Goal: Find specific page/section: Find specific page/section

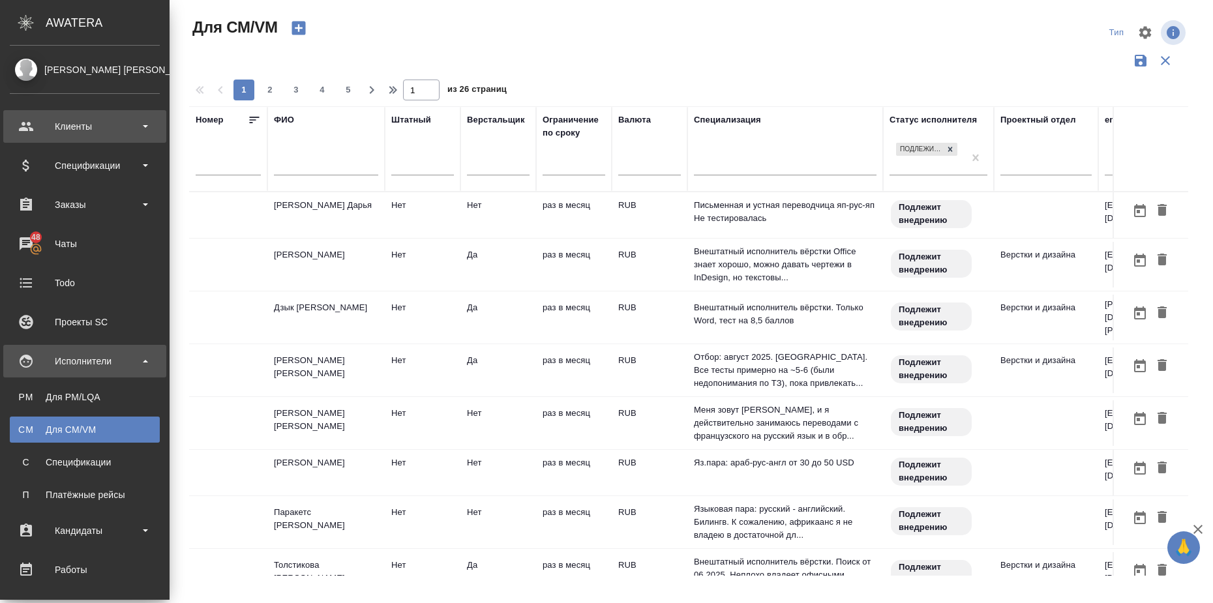
click at [112, 128] on div "Клиенты" at bounding box center [85, 127] width 150 height 20
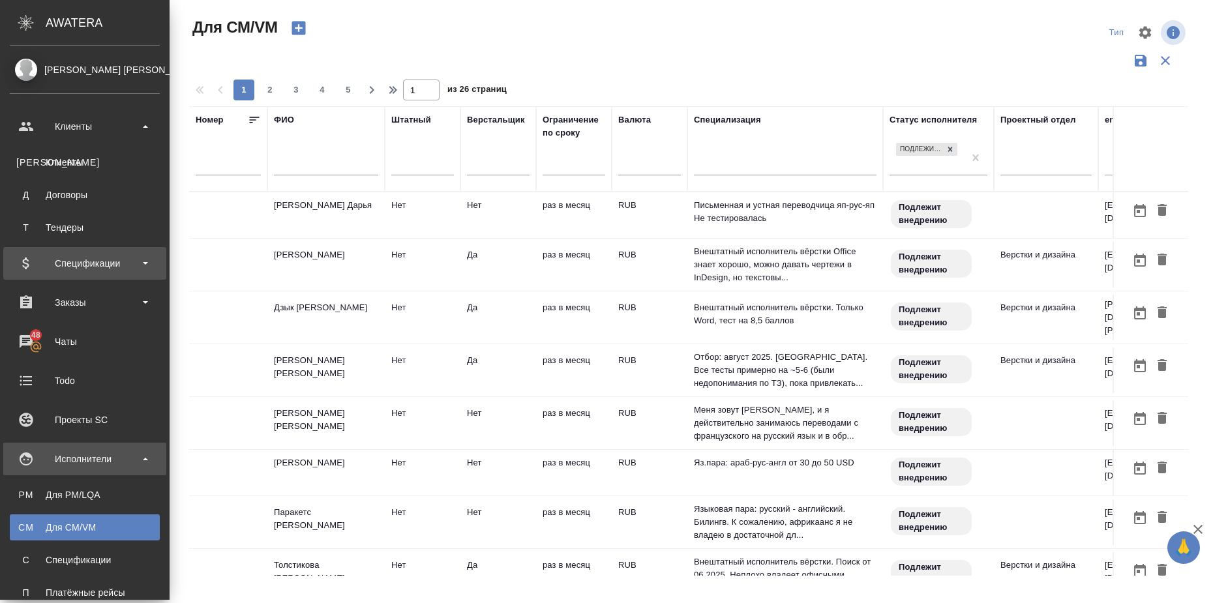
click at [139, 265] on div "Спецификации" at bounding box center [85, 264] width 150 height 20
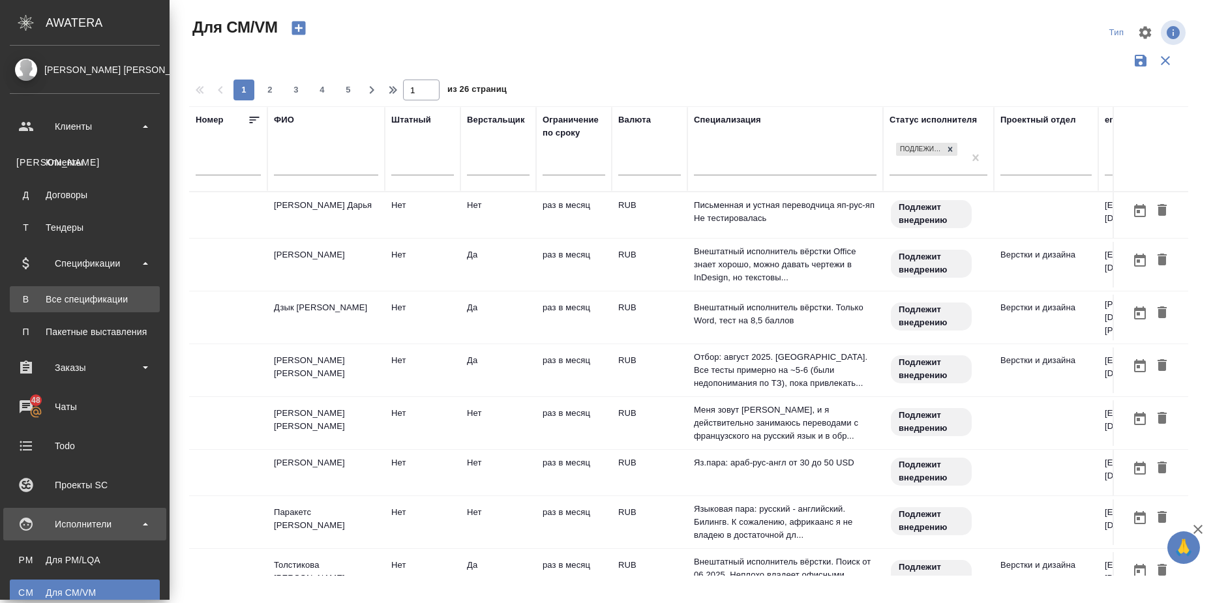
click at [112, 302] on div "Все спецификации" at bounding box center [84, 299] width 137 height 13
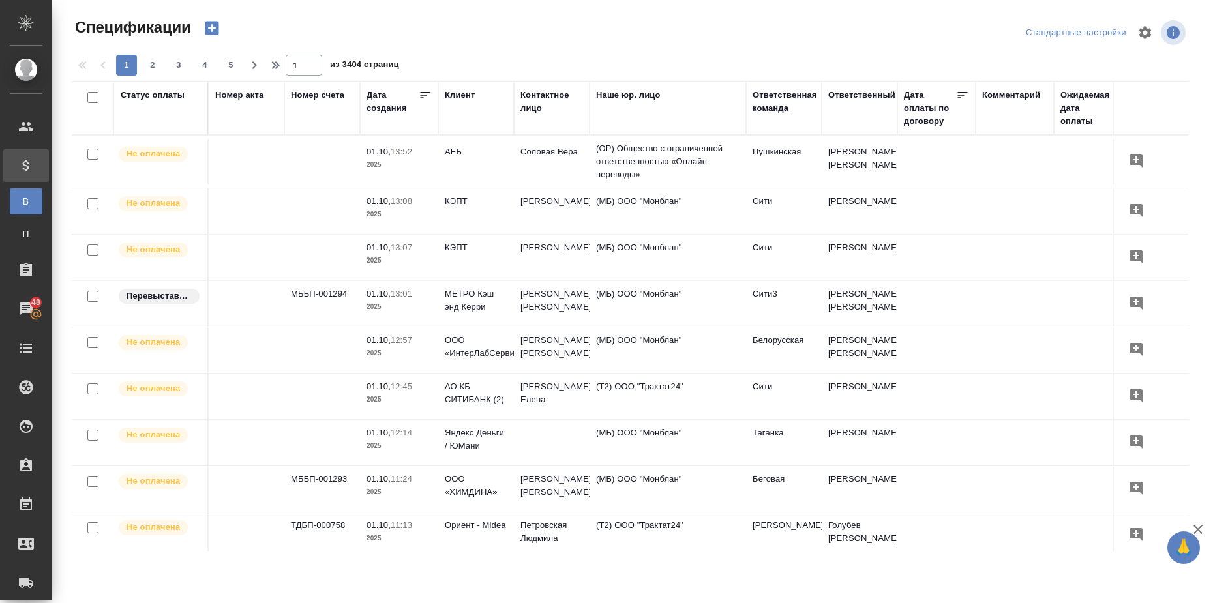
click at [452, 89] on div "Клиент" at bounding box center [460, 95] width 30 height 13
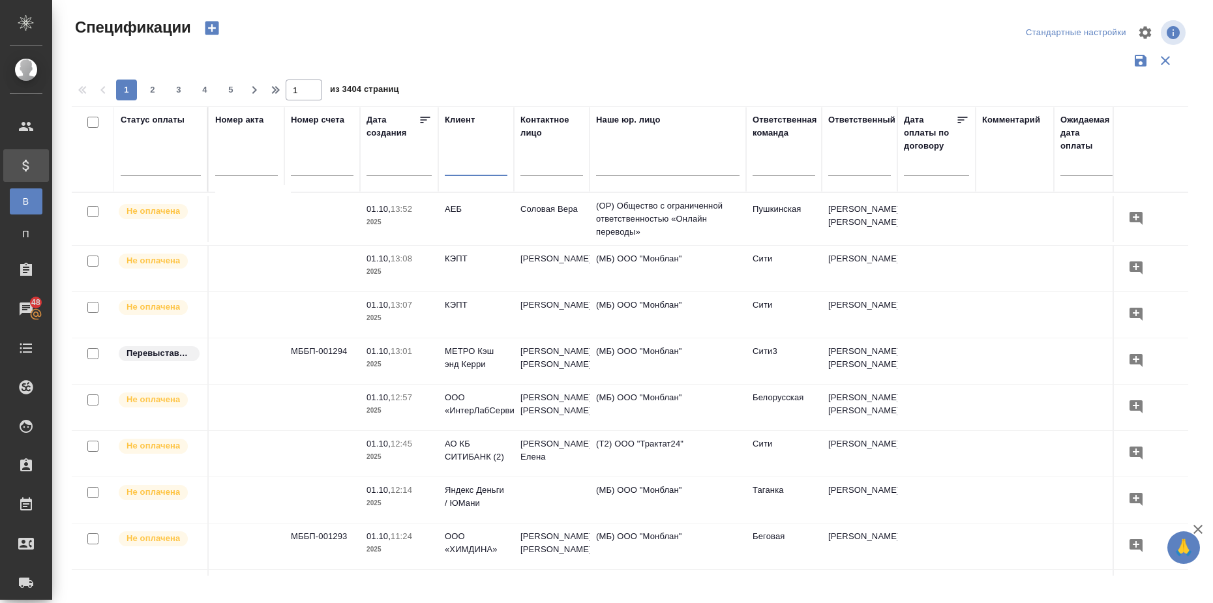
click at [457, 174] on input "text" at bounding box center [476, 167] width 63 height 16
type input "ы"
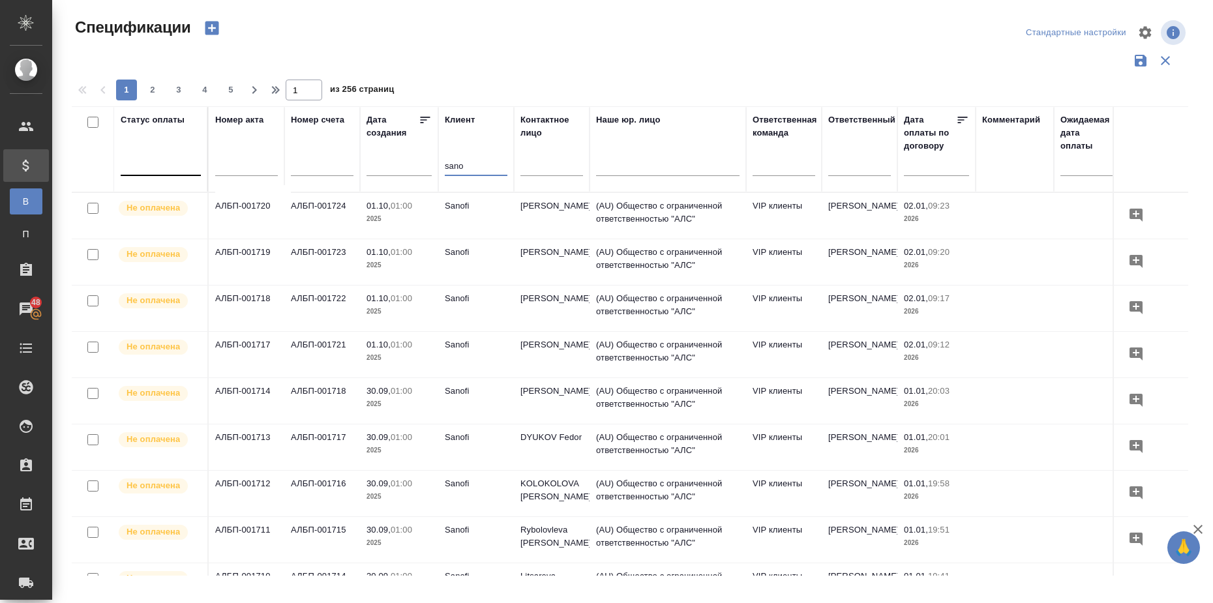
click at [135, 165] on div at bounding box center [161, 162] width 80 height 19
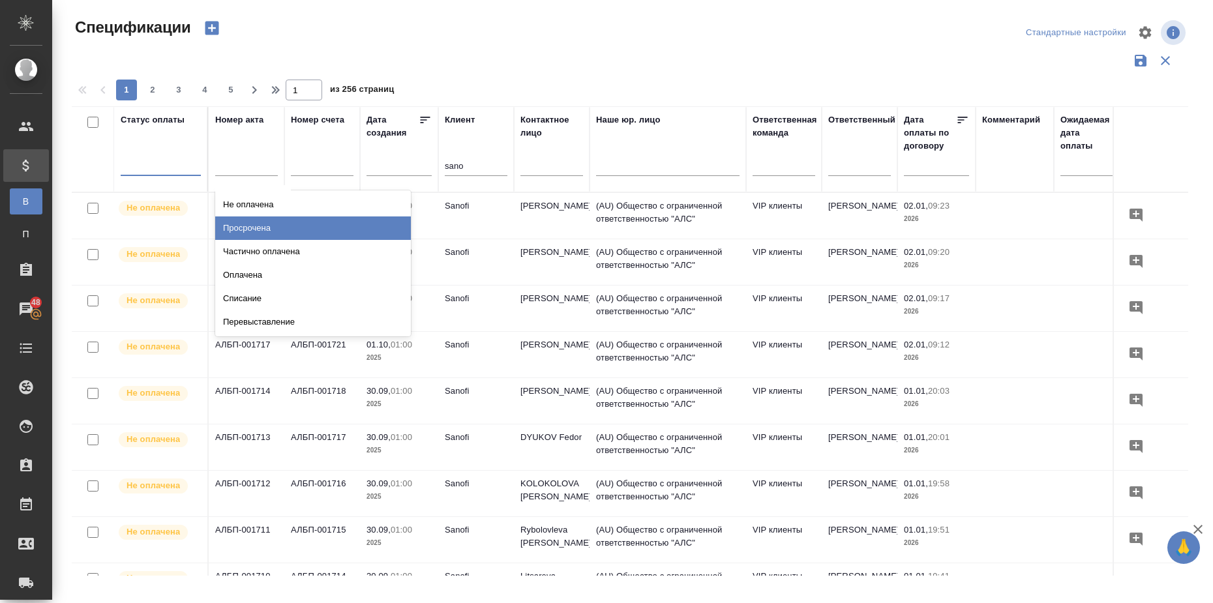
click at [283, 225] on div "Просрочена" at bounding box center [313, 227] width 196 height 23
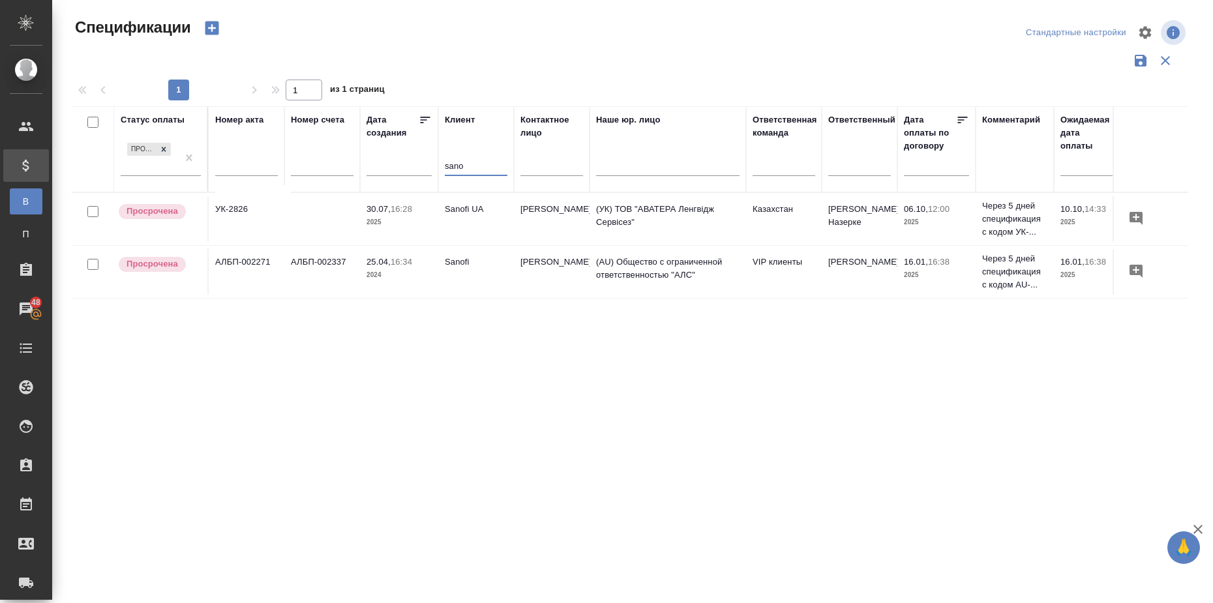
click at [490, 164] on input "sano" at bounding box center [476, 167] width 63 height 16
type input "s"
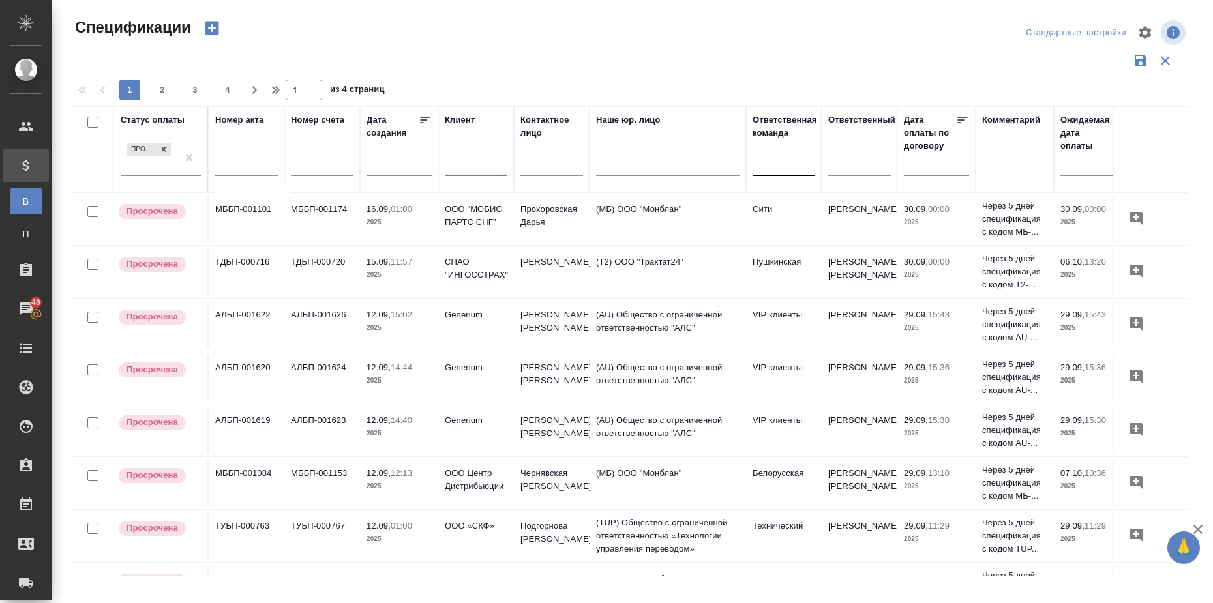
click at [790, 166] on div at bounding box center [783, 162] width 63 height 19
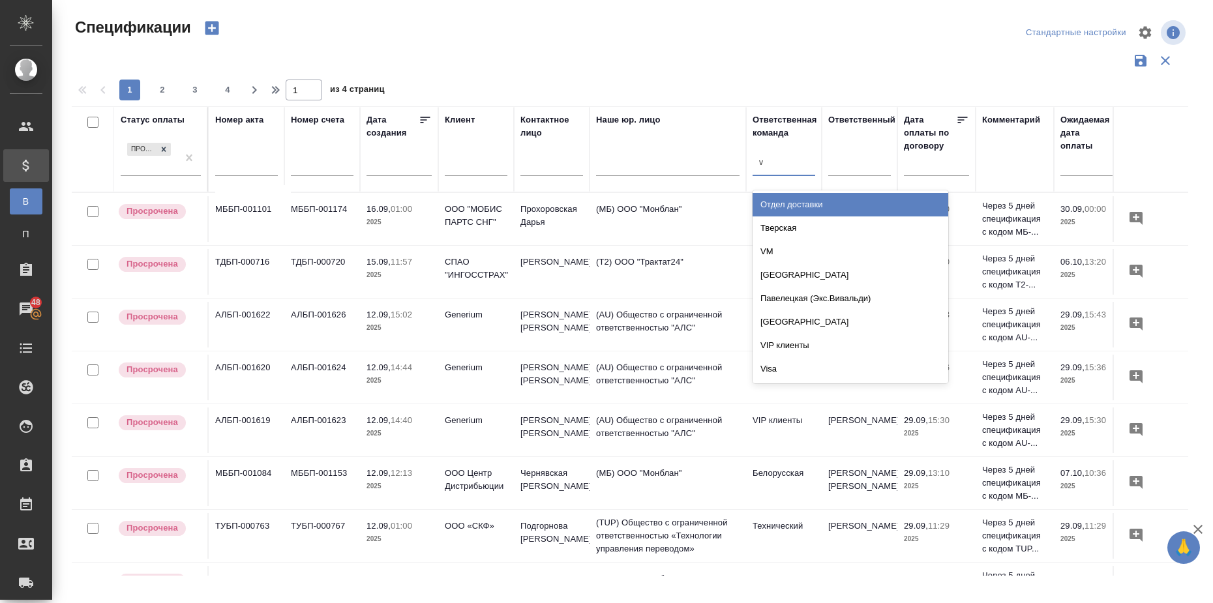
type input "vi"
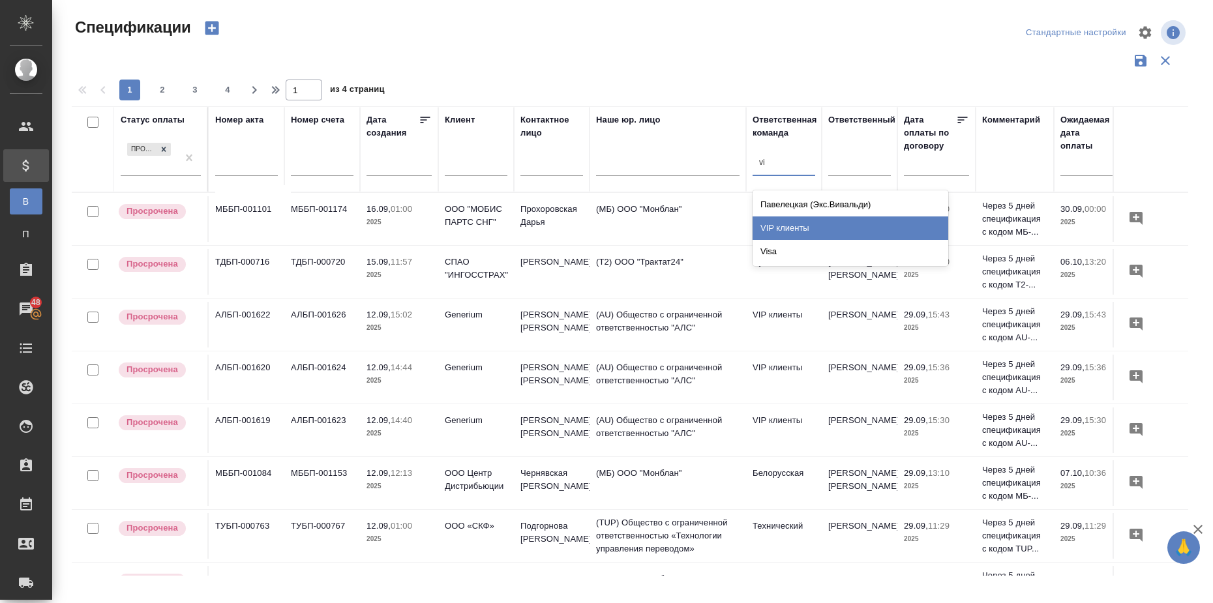
click at [841, 222] on div "VIP клиенты" at bounding box center [850, 227] width 196 height 23
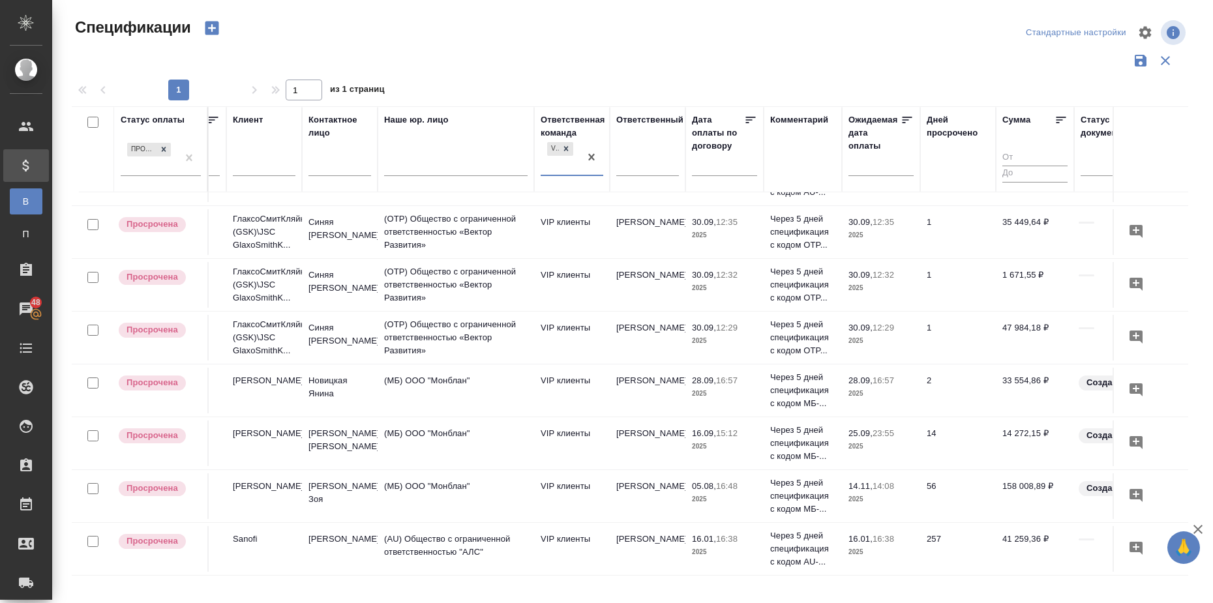
scroll to position [316, 0]
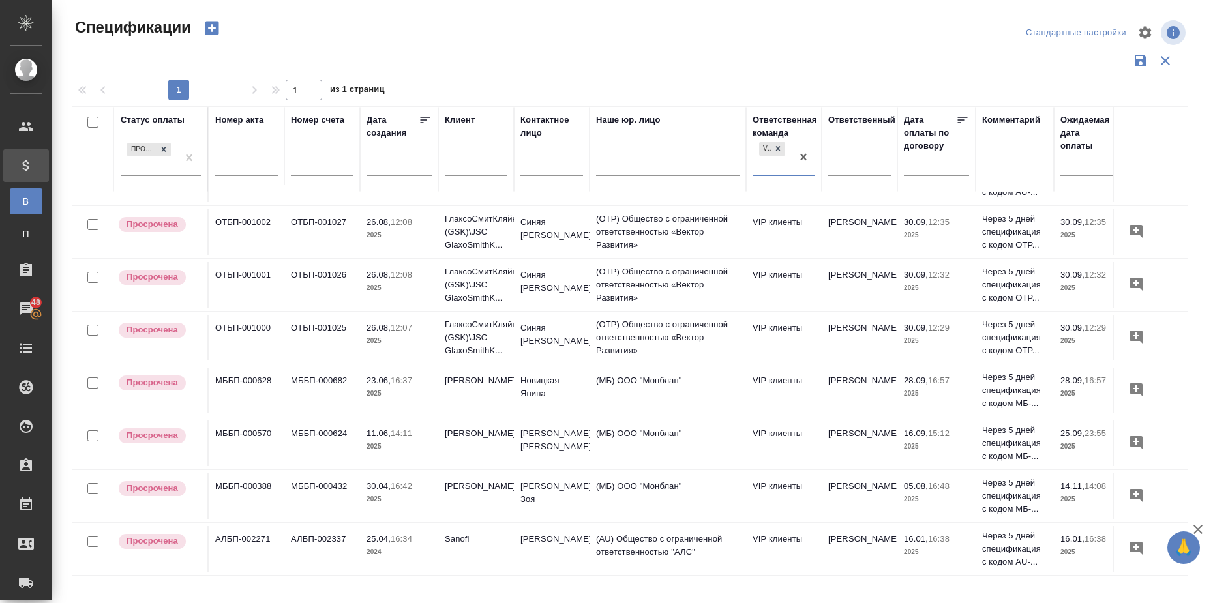
click at [329, 526] on td "АЛБП-002337" at bounding box center [322, 549] width 76 height 46
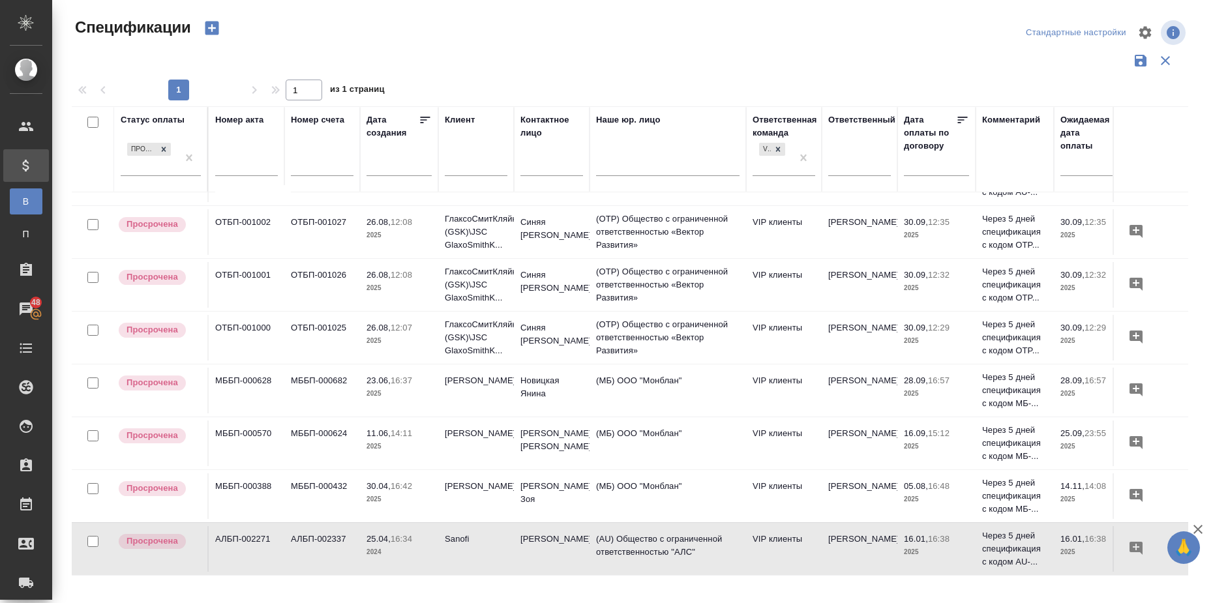
click at [329, 526] on td "АЛБП-002337" at bounding box center [322, 549] width 76 height 46
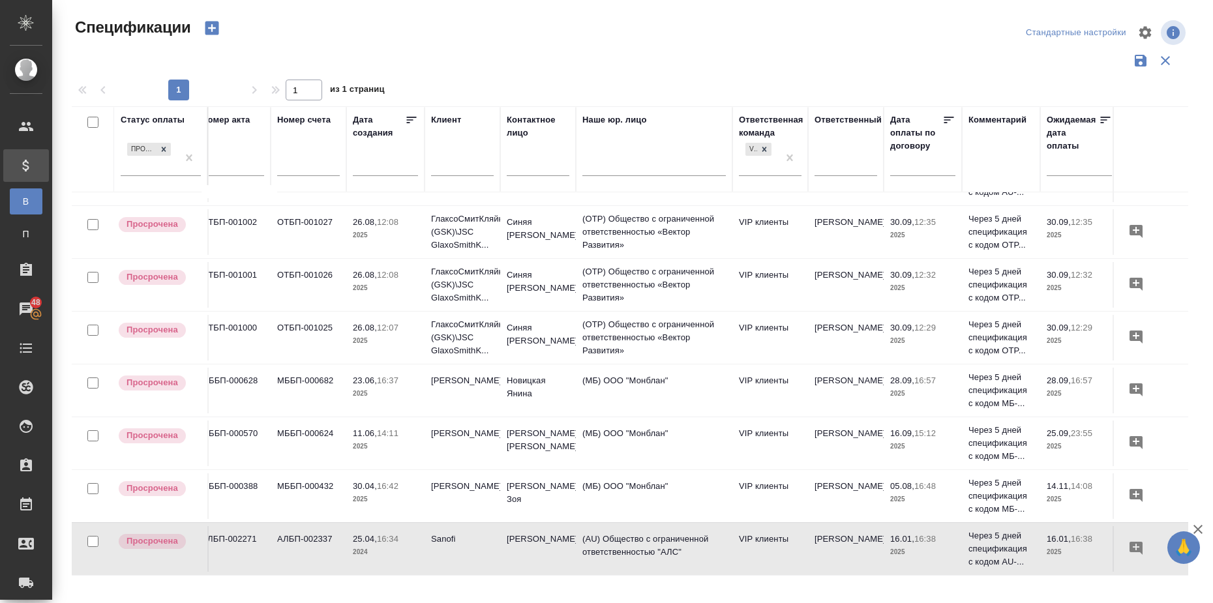
scroll to position [316, 12]
click at [310, 526] on td "АЛБП-002337" at bounding box center [310, 549] width 76 height 46
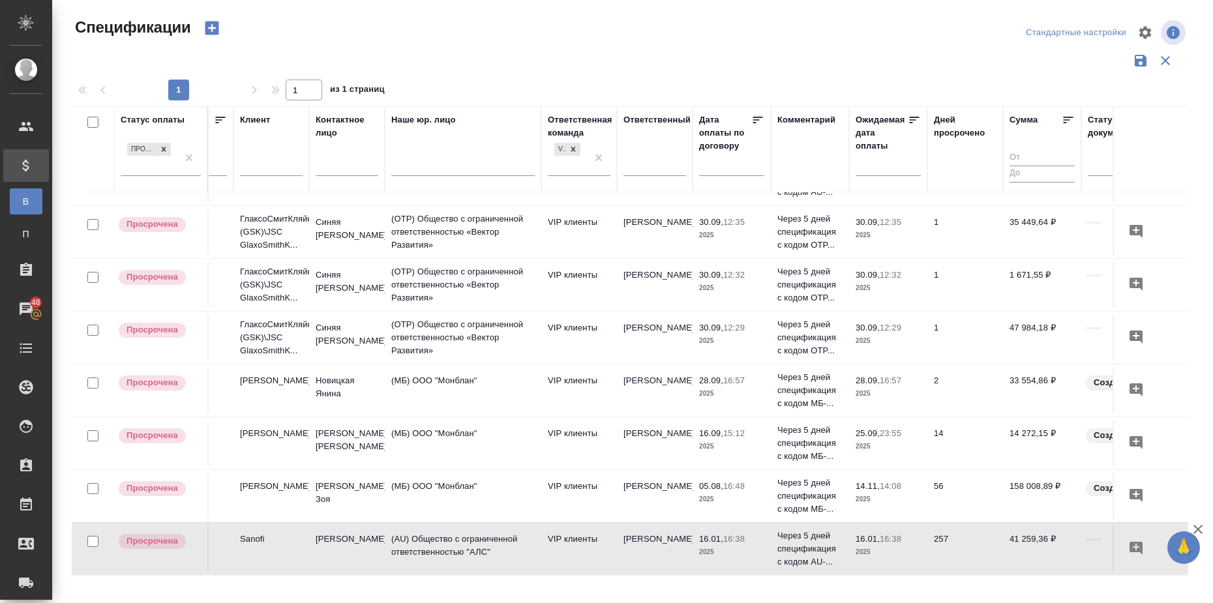
scroll to position [316, 237]
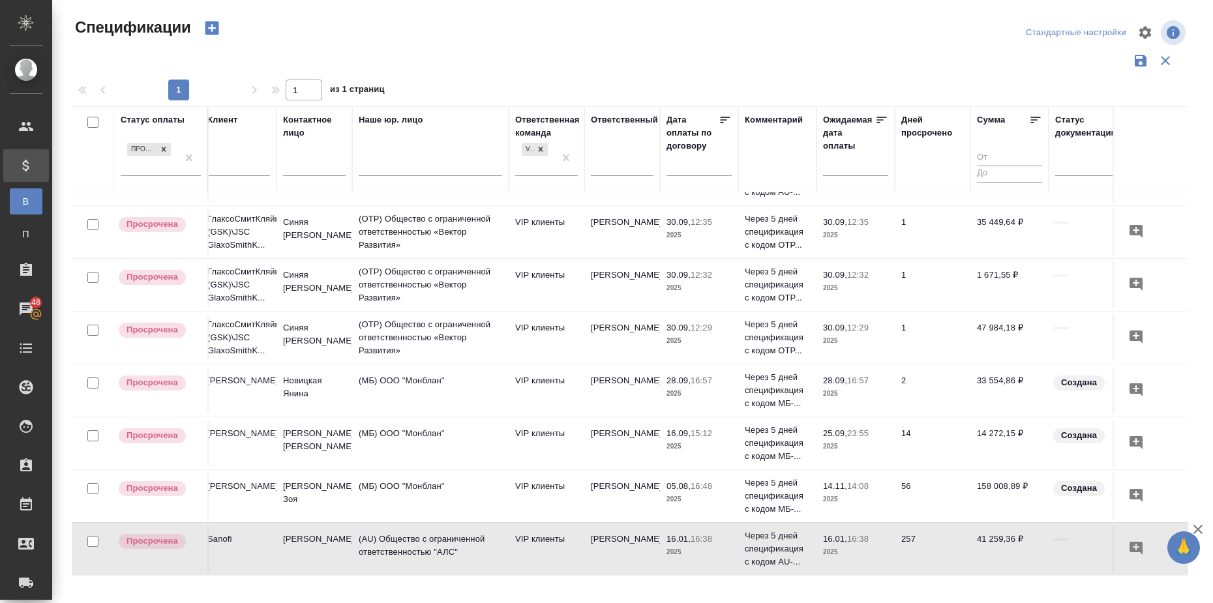
click at [1034, 120] on icon at bounding box center [1036, 120] width 10 height 7
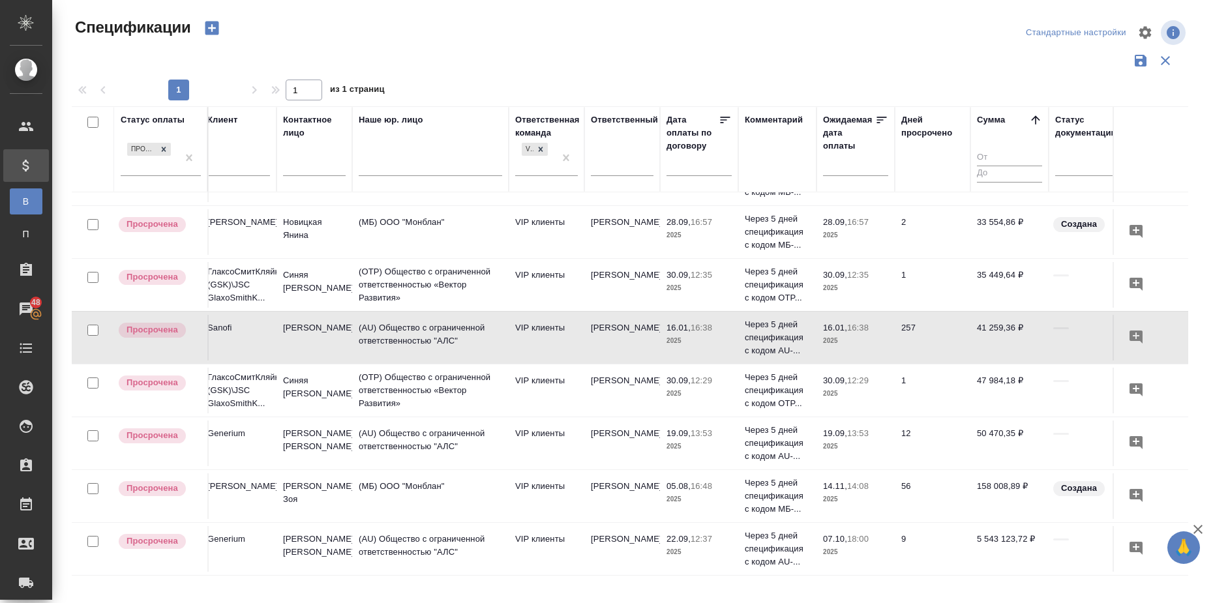
click at [1033, 119] on icon at bounding box center [1035, 119] width 8 height 8
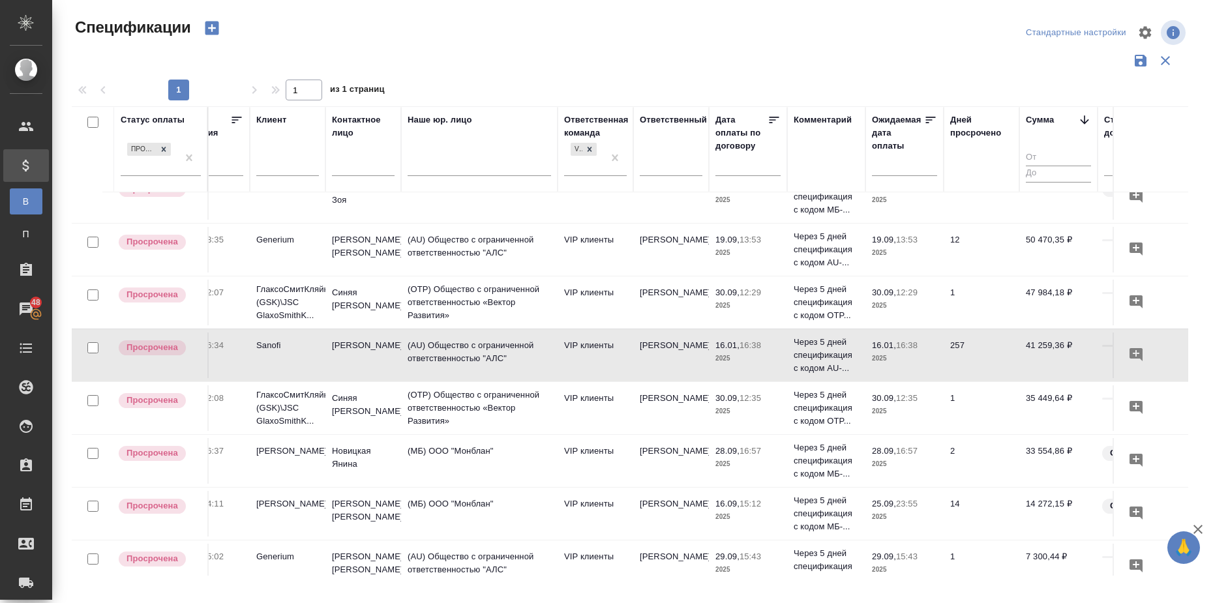
scroll to position [0, 188]
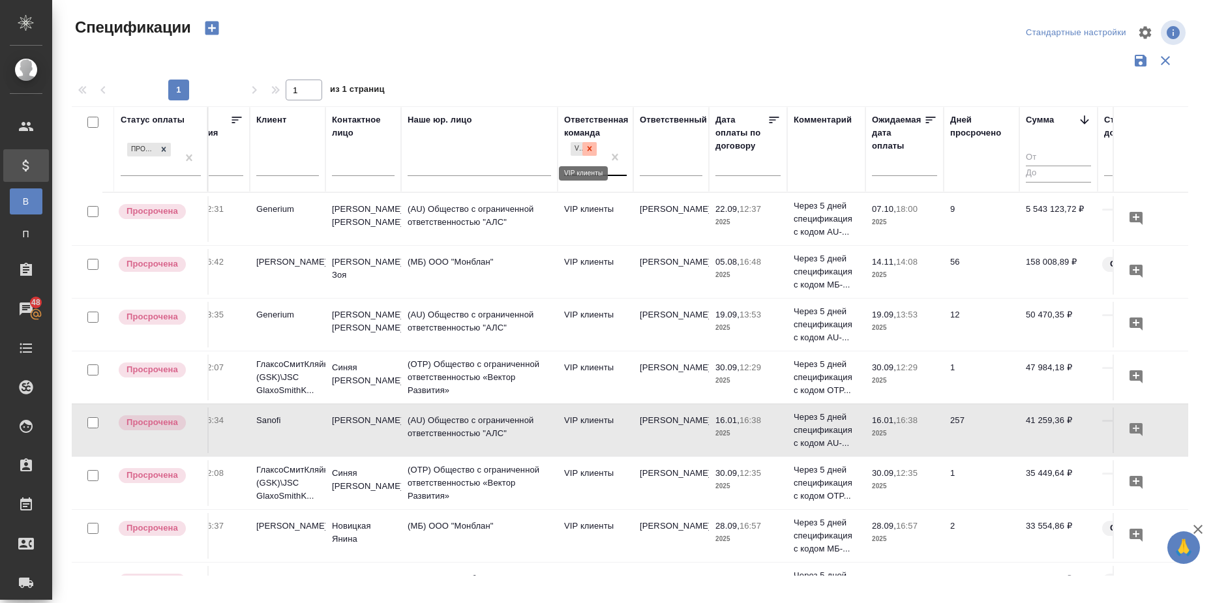
click at [590, 149] on icon at bounding box center [590, 149] width 5 height 5
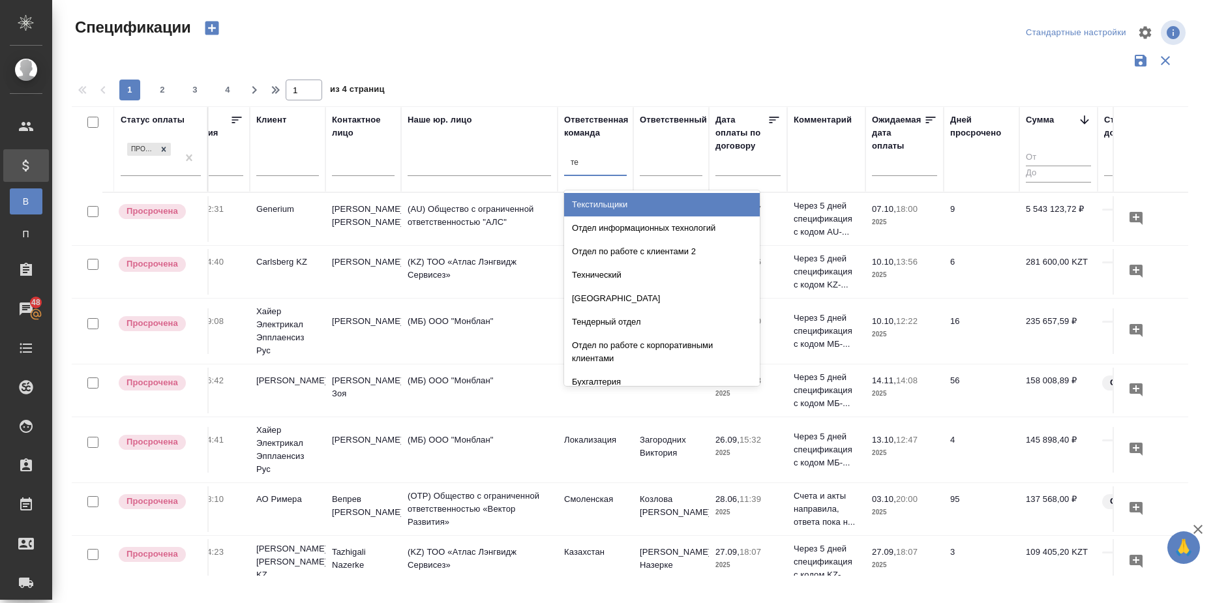
type input "тех"
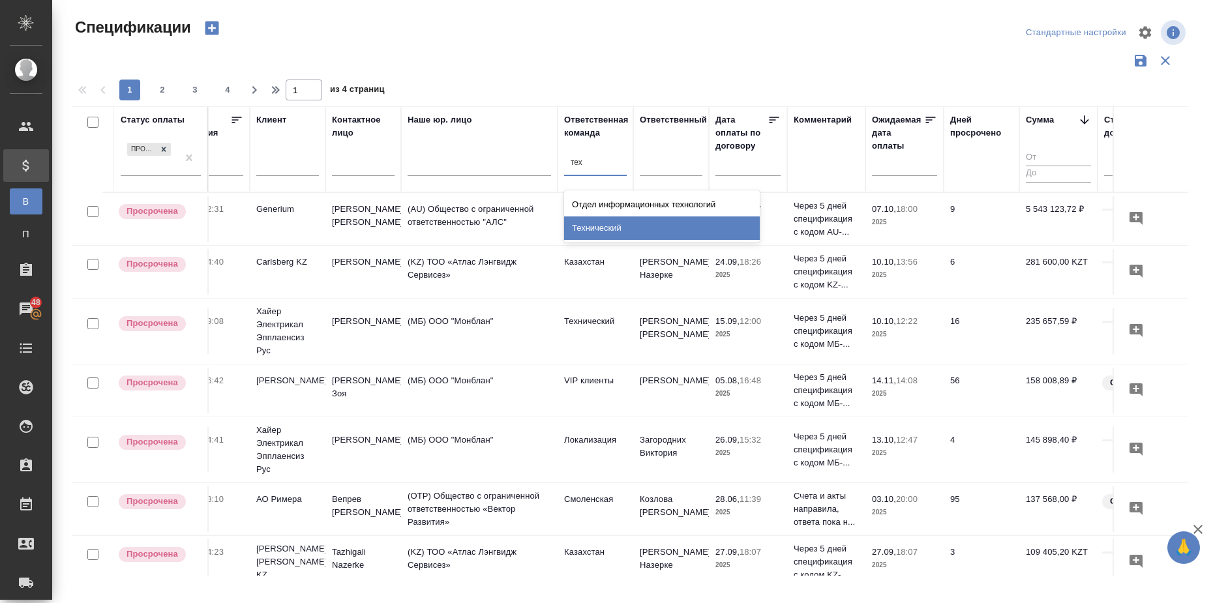
click at [608, 225] on div "Технический" at bounding box center [662, 227] width 196 height 23
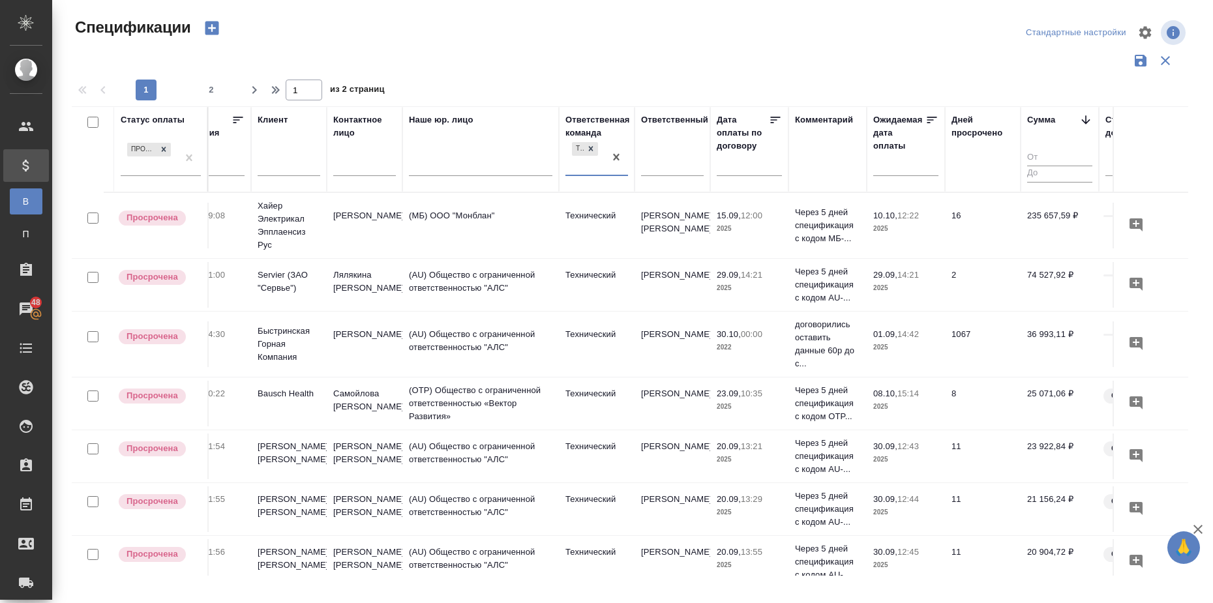
scroll to position [0, 186]
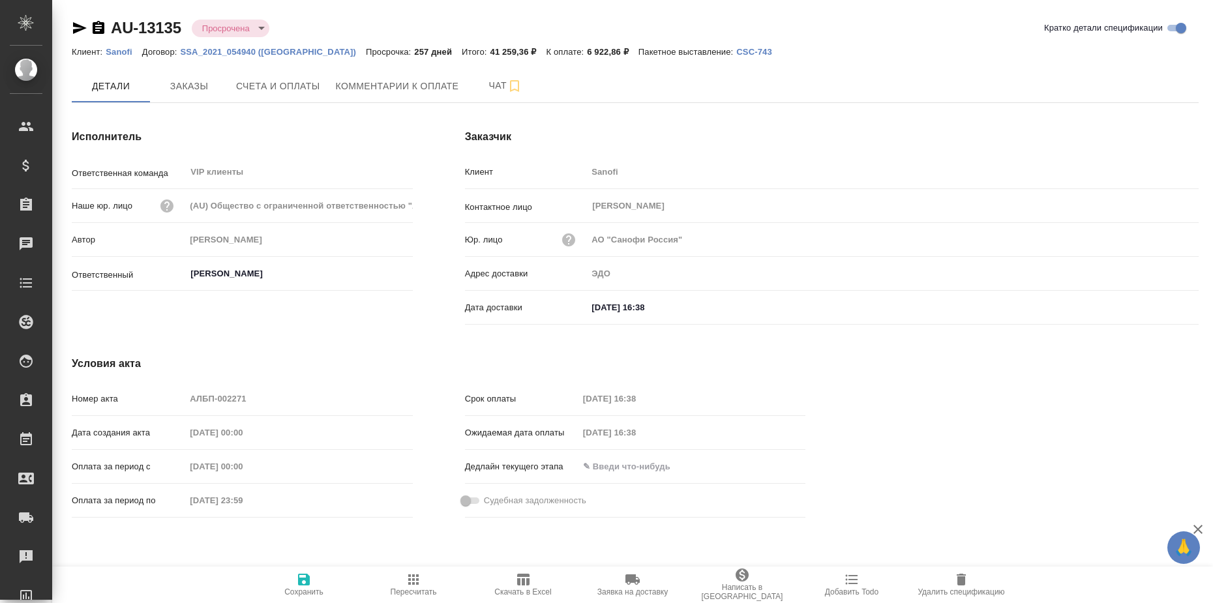
type input "[PERSON_NAME]"
click at [428, 88] on span "Комментарии к оплате" at bounding box center [397, 86] width 123 height 16
click at [81, 23] on icon "button" at bounding box center [80, 28] width 16 height 16
